Goal: Transaction & Acquisition: Book appointment/travel/reservation

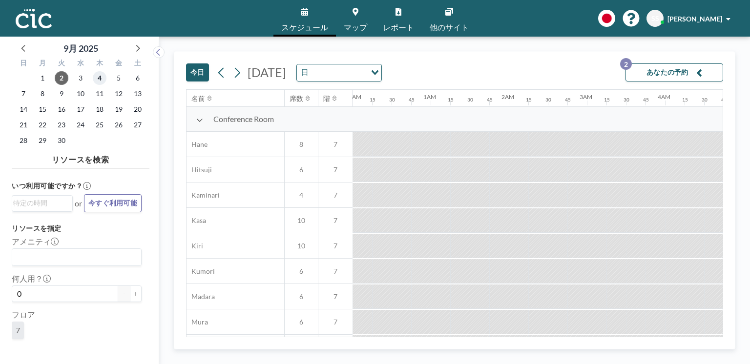
click at [99, 79] on span "4" at bounding box center [100, 78] width 14 height 14
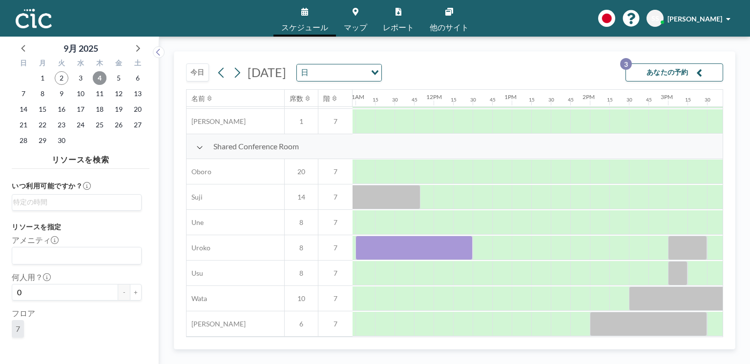
scroll to position [686, 856]
click at [553, 246] on div at bounding box center [561, 248] width 20 height 24
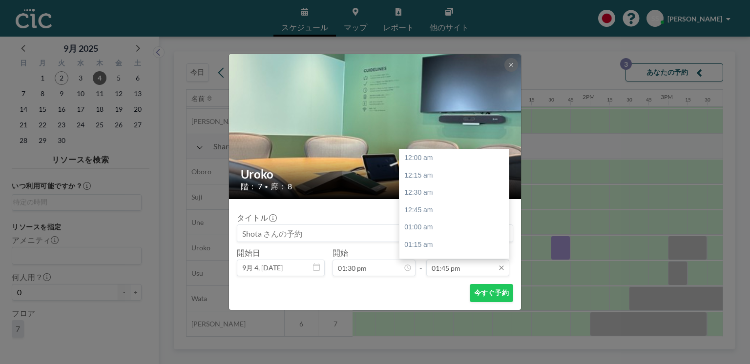
scroll to position [955, 0]
click at [449, 248] on div "03:00 pm" at bounding box center [455, 246] width 112 height 18
type input "03:00 pm"
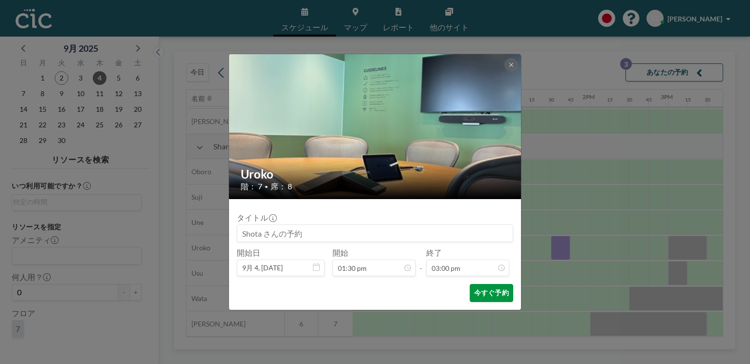
scroll to position [1043, 0]
click at [475, 297] on button "今すぐ予約" at bounding box center [491, 293] width 43 height 18
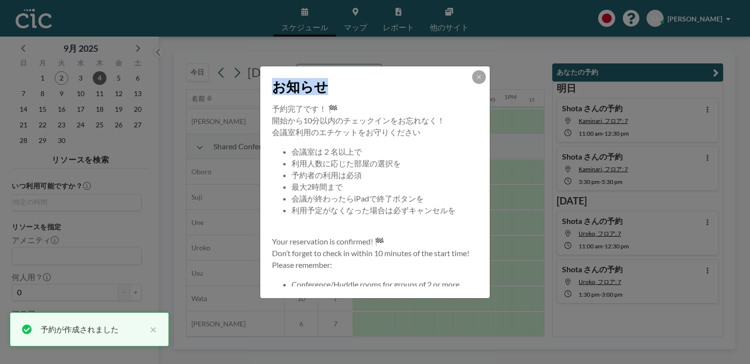
drag, startPoint x: 475, startPoint y: 68, endPoint x: 476, endPoint y: 78, distance: 9.4
click at [476, 78] on div "お知らせ" at bounding box center [374, 84] width 229 height 37
click at [476, 78] on icon at bounding box center [479, 77] width 6 height 6
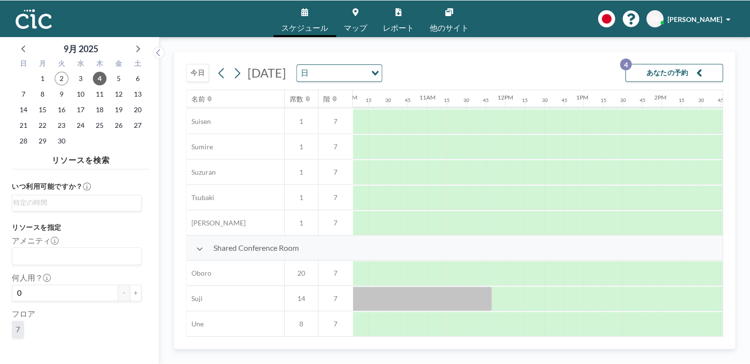
scroll to position [581, 785]
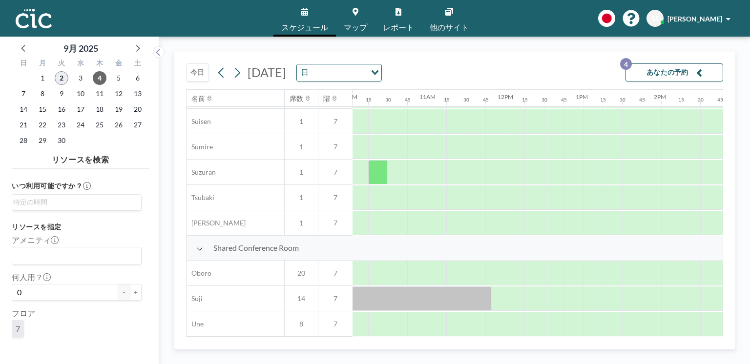
click at [61, 76] on span "2" at bounding box center [62, 78] width 14 height 14
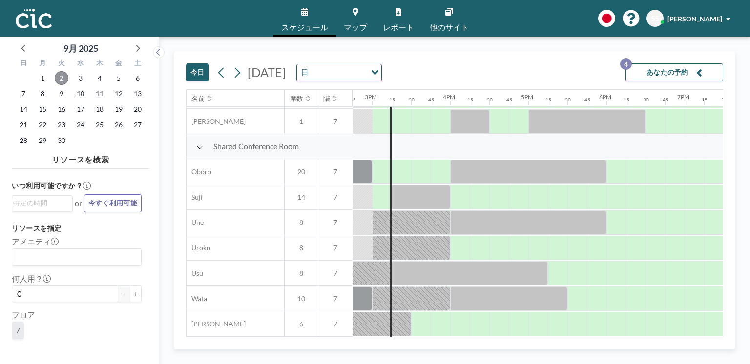
scroll to position [686, 1152]
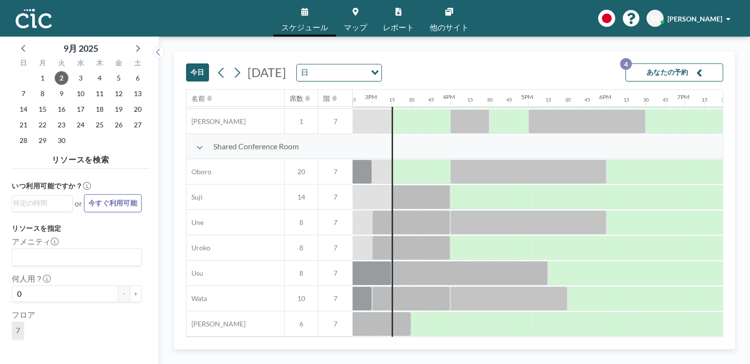
click at [410, 176] on div "Shared Conference Room Oboro 20 7 [PERSON_NAME] 14 7 Une 8 7 Uroko 8 7 Usu 8 7 …" at bounding box center [55, 235] width 2040 height 203
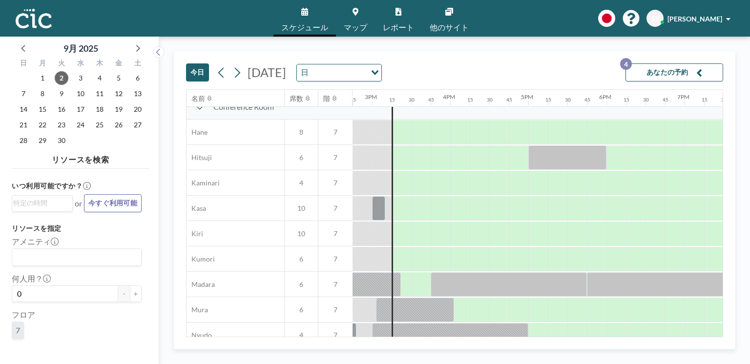
scroll to position [10, 1152]
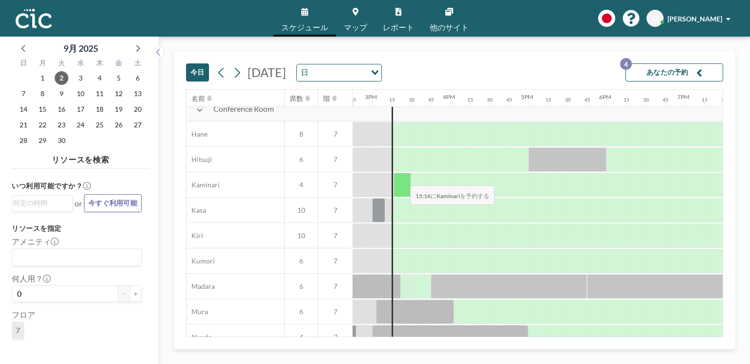
drag, startPoint x: 410, startPoint y: 176, endPoint x: 402, endPoint y: 180, distance: 8.7
click at [402, 180] on div at bounding box center [138, 184] width 1874 height 25
click at [402, 180] on div at bounding box center [402, 185] width 18 height 24
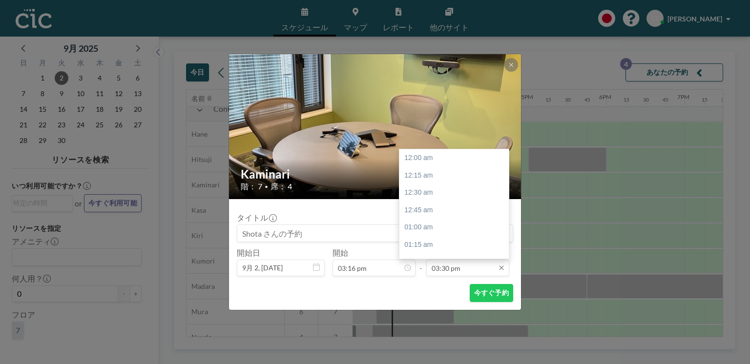
scroll to position [1077, 0]
click at [435, 215] on div "04:15 pm" at bounding box center [455, 211] width 112 height 18
type input "04:15 pm"
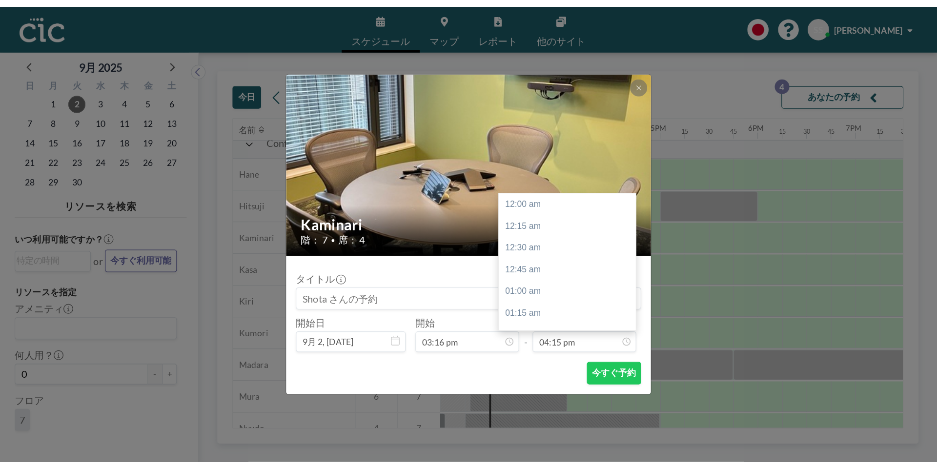
scroll to position [1129, 0]
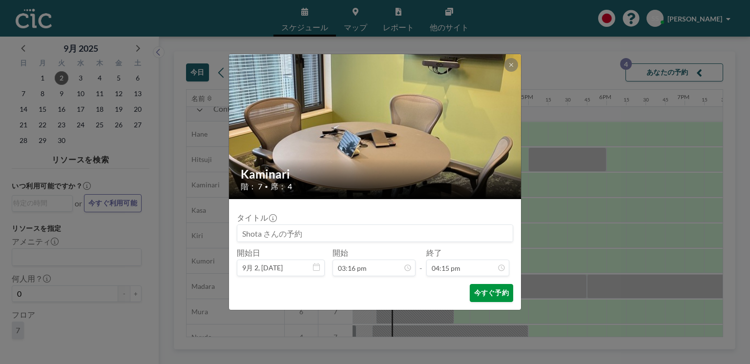
click at [485, 295] on button "今すぐ予約" at bounding box center [491, 293] width 43 height 18
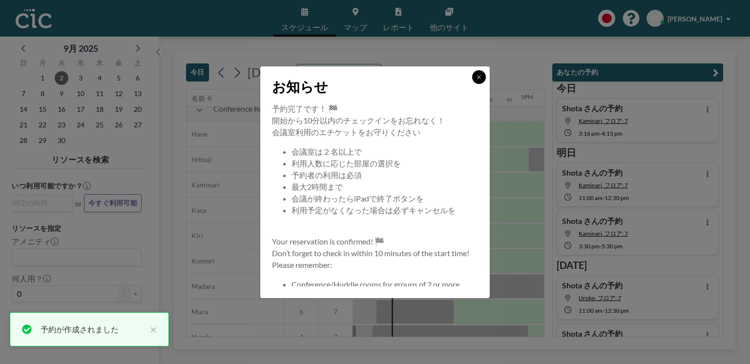
click at [478, 76] on icon at bounding box center [478, 76] width 3 height 3
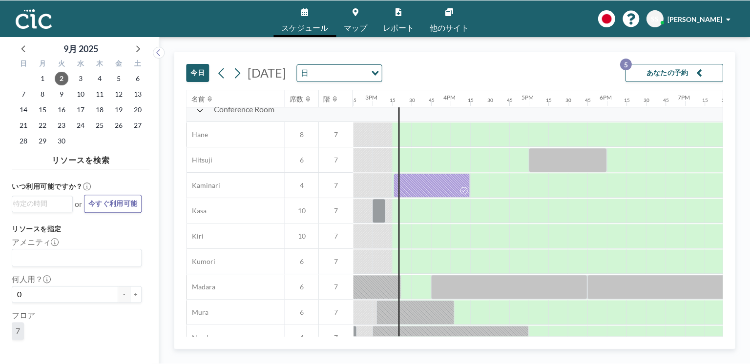
scroll to position [10, 1152]
